Goal: Task Accomplishment & Management: Complete application form

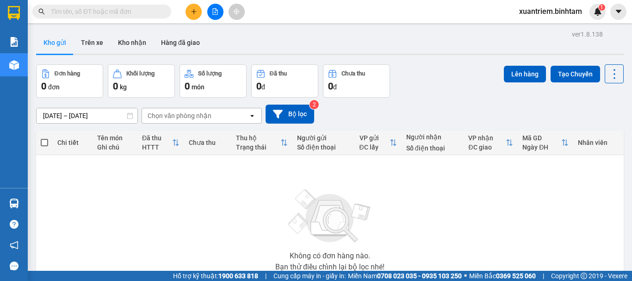
click at [193, 16] on button at bounding box center [194, 12] width 16 height 16
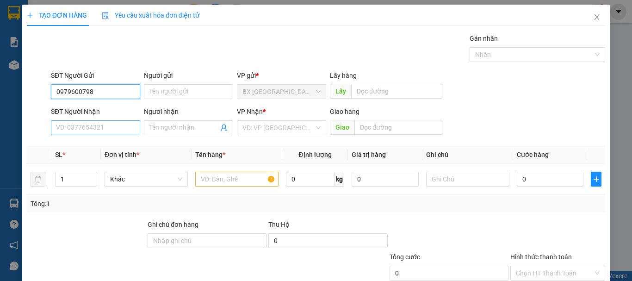
type input "0979600798"
click at [69, 126] on input "SĐT Người Nhận" at bounding box center [95, 127] width 89 height 15
click at [69, 93] on input "0979600798" at bounding box center [95, 91] width 89 height 15
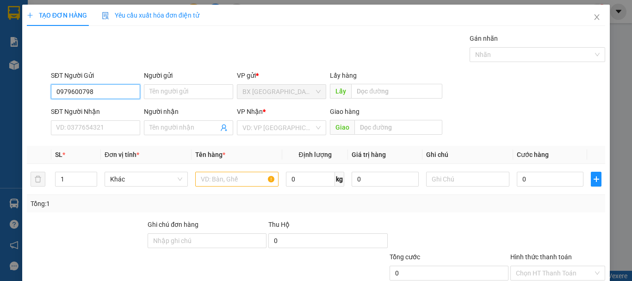
click at [69, 93] on input "0979600798" at bounding box center [95, 91] width 89 height 15
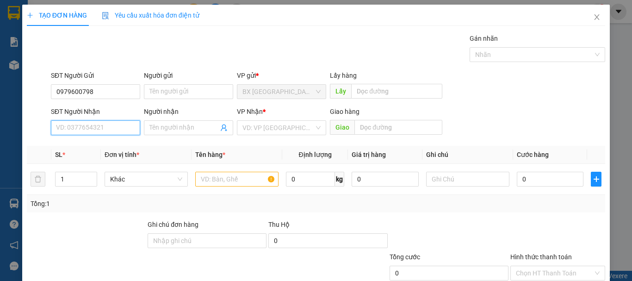
paste input "0979600798"
type input "0979600798"
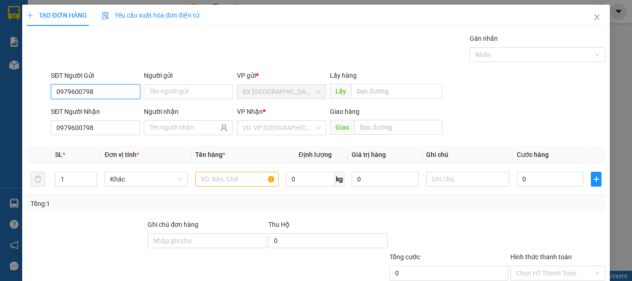
drag, startPoint x: 90, startPoint y: 94, endPoint x: 76, endPoint y: 85, distance: 17.3
click at [77, 86] on input "0979600798" at bounding box center [95, 91] width 89 height 15
type input "0934793074"
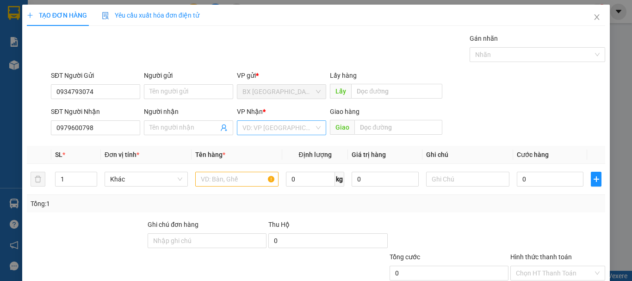
click at [266, 129] on input "search" at bounding box center [279, 128] width 72 height 14
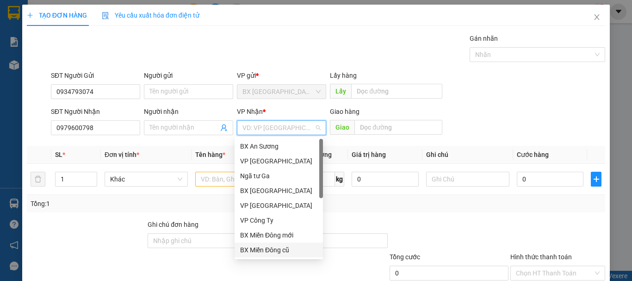
click at [278, 251] on div "BX Miền Đông cũ" at bounding box center [278, 250] width 77 height 10
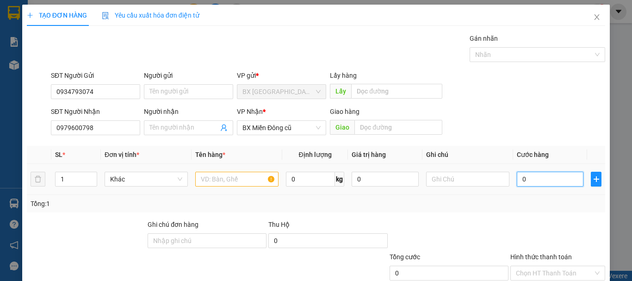
click at [555, 184] on input "0" at bounding box center [550, 179] width 67 height 15
type input "7"
type input "70"
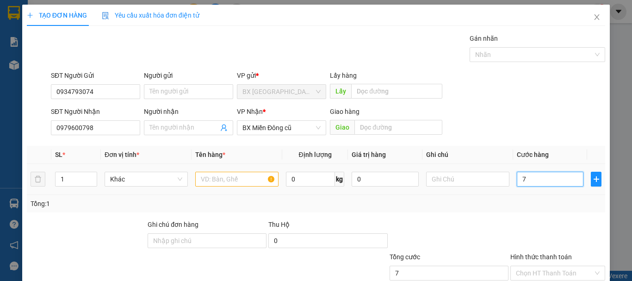
type input "70"
type input "700"
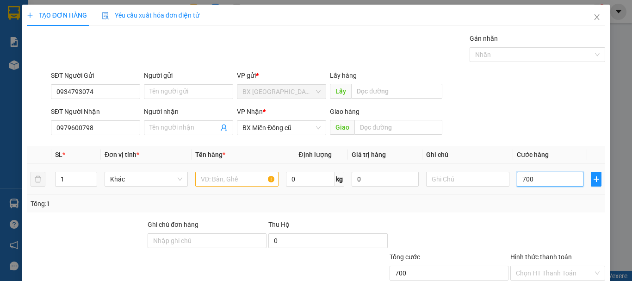
type input "7.000"
type input "70.000"
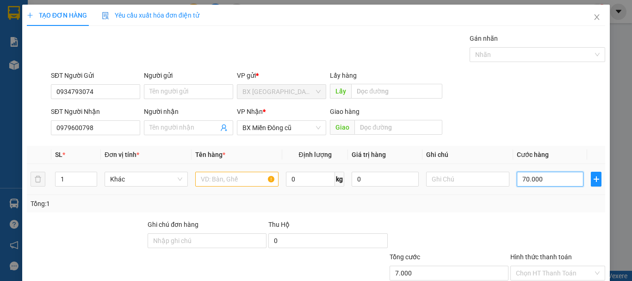
type input "70.000"
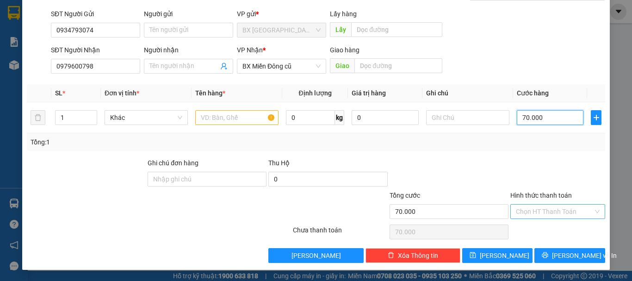
type input "70.000"
click at [534, 216] on input "Hình thức thanh toán" at bounding box center [554, 212] width 77 height 14
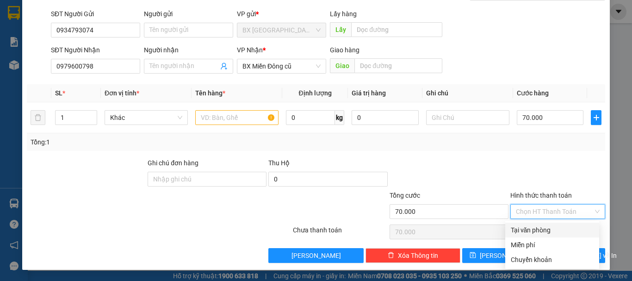
click at [543, 232] on div "Tại văn phòng" at bounding box center [552, 230] width 83 height 10
type input "0"
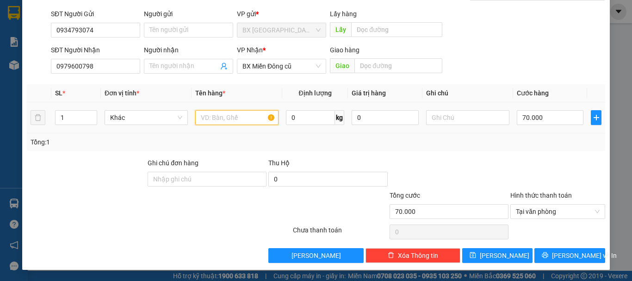
click at [233, 115] on input "text" at bounding box center [236, 117] width 83 height 15
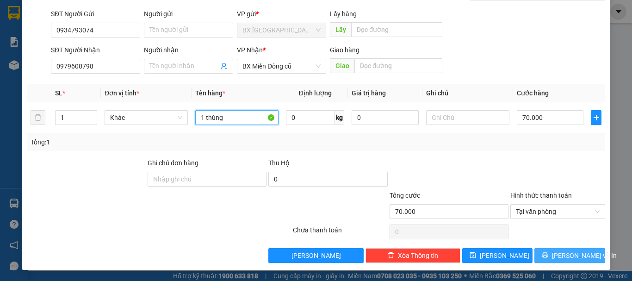
type input "1 thùng"
click at [568, 254] on span "[PERSON_NAME] và In" at bounding box center [584, 255] width 65 height 10
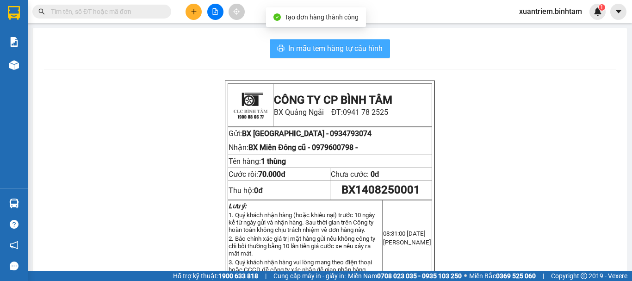
click at [283, 50] on button "In mẫu tem hàng tự cấu hình" at bounding box center [330, 48] width 120 height 19
